Goal: Transaction & Acquisition: Obtain resource

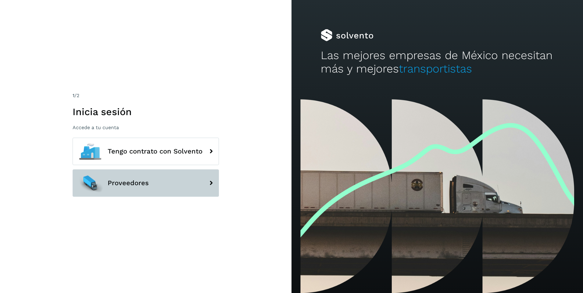
click at [121, 182] on span "Proveedores" at bounding box center [128, 182] width 41 height 7
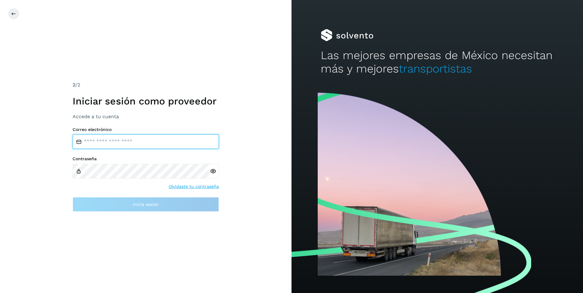
type input "**********"
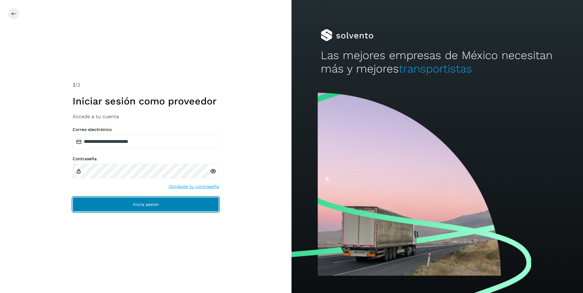
click at [145, 207] on span "Inicia sesión" at bounding box center [146, 204] width 26 height 4
click at [149, 201] on button "Inicia sesión" at bounding box center [146, 204] width 146 height 15
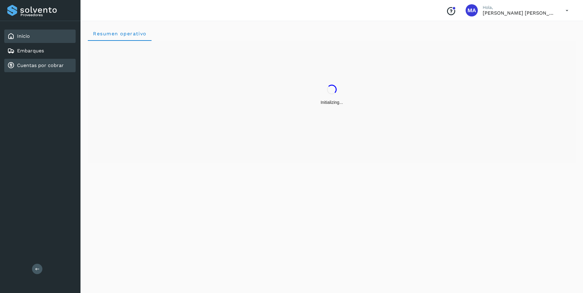
click at [30, 67] on link "Cuentas por cobrar" at bounding box center [40, 65] width 47 height 6
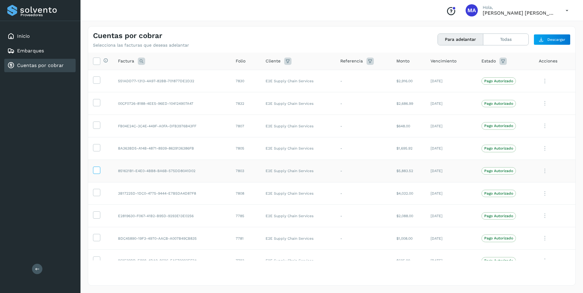
click at [95, 168] on icon at bounding box center [96, 170] width 6 height 6
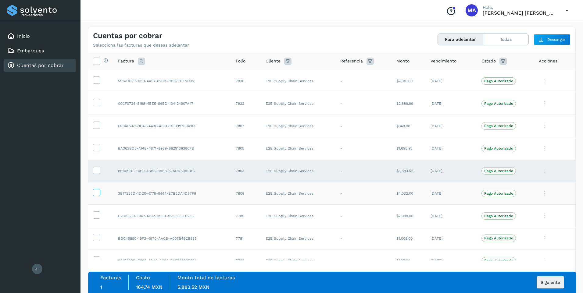
click at [97, 193] on icon at bounding box center [96, 192] width 6 height 6
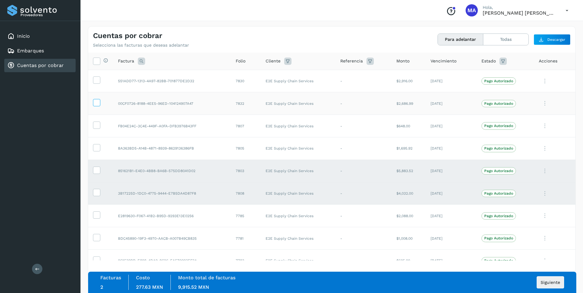
click at [97, 102] on icon at bounding box center [96, 102] width 6 height 6
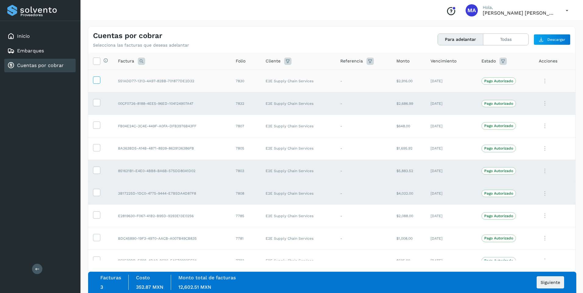
click at [96, 81] on icon at bounding box center [96, 79] width 6 height 6
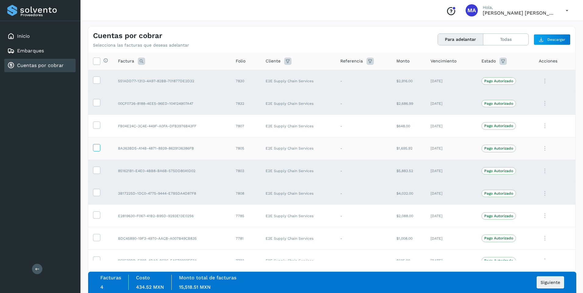
click at [97, 147] on icon at bounding box center [96, 147] width 6 height 6
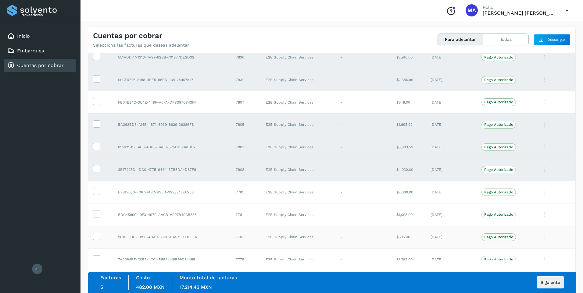
scroll to position [30, 0]
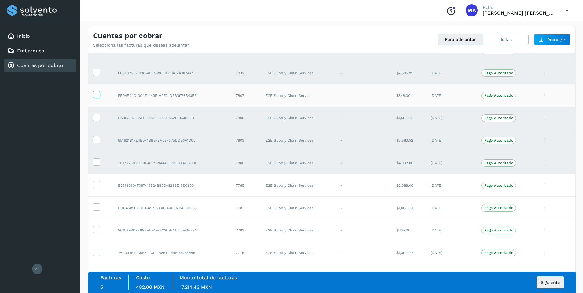
click at [98, 94] on icon at bounding box center [96, 94] width 6 height 6
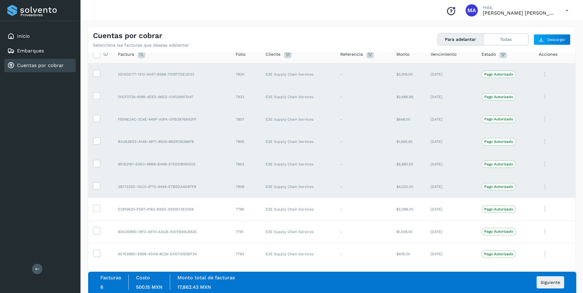
scroll to position [0, 0]
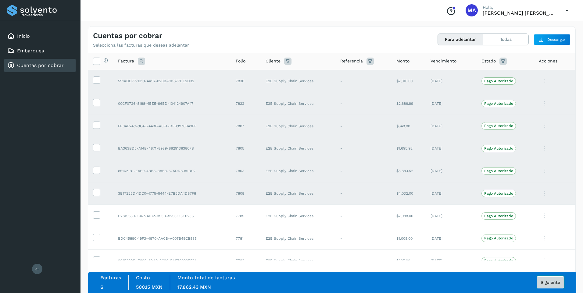
click at [541, 282] on span "Siguiente" at bounding box center [550, 282] width 20 height 4
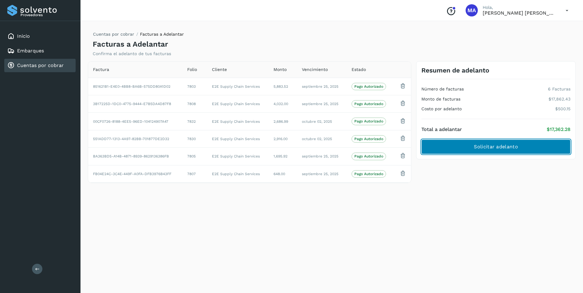
click at [485, 145] on span "Solicitar adelanto" at bounding box center [496, 147] width 44 height 7
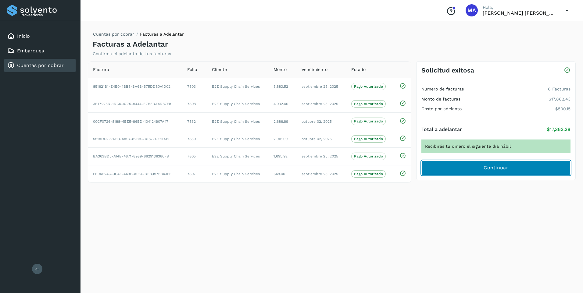
click at [481, 171] on button "Continuar" at bounding box center [495, 168] width 149 height 15
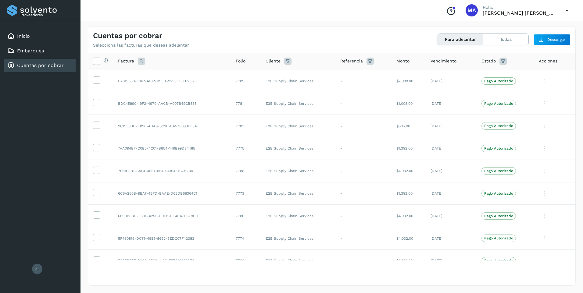
click at [566, 11] on icon at bounding box center [566, 10] width 12 height 12
click at [531, 27] on div "Cerrar sesión" at bounding box center [536, 28] width 73 height 12
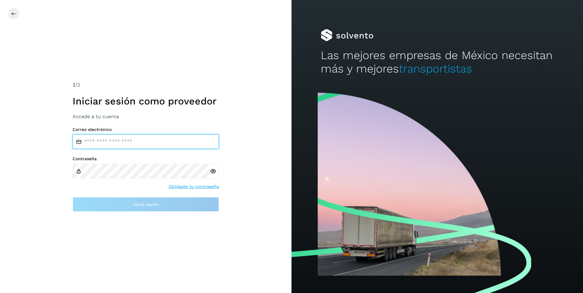
type input "**********"
